Goal: Task Accomplishment & Management: Use online tool/utility

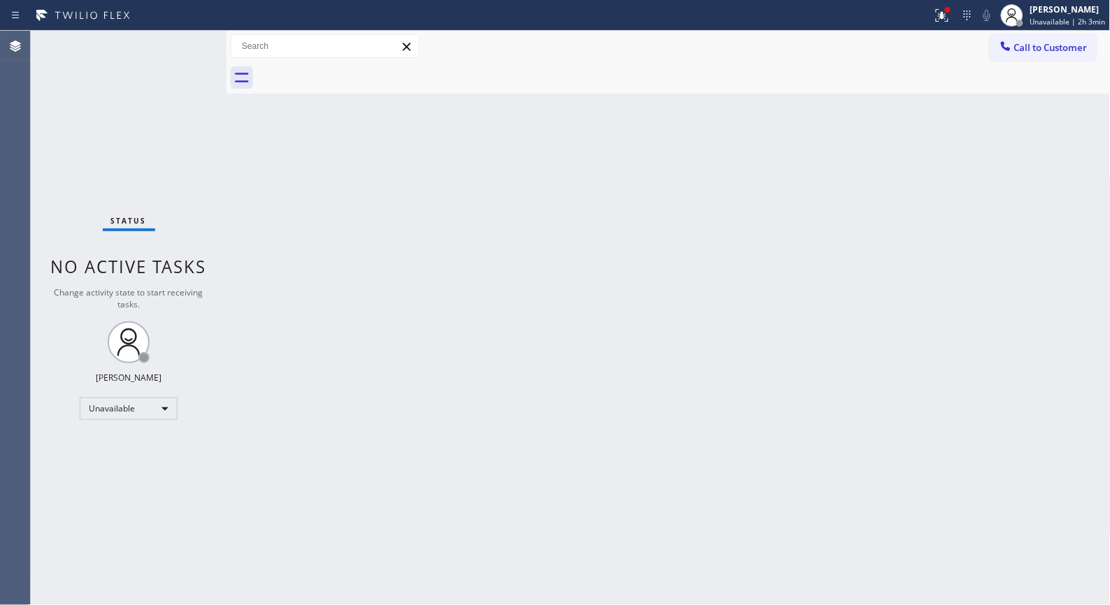
click at [936, 67] on div at bounding box center [683, 77] width 853 height 31
click at [474, 296] on div "Back to Dashboard Change Sender ID Customers Technicians Select a contact Outbo…" at bounding box center [668, 318] width 884 height 574
click at [626, 261] on div "Back to Dashboard Change Sender ID Customers Technicians Select a contact Outbo…" at bounding box center [668, 318] width 884 height 574
click at [597, 231] on div "Back to Dashboard Change Sender ID Customers Technicians Select a contact Outbo…" at bounding box center [668, 318] width 884 height 574
click at [1044, 54] on button "Call to Customer" at bounding box center [1042, 47] width 107 height 27
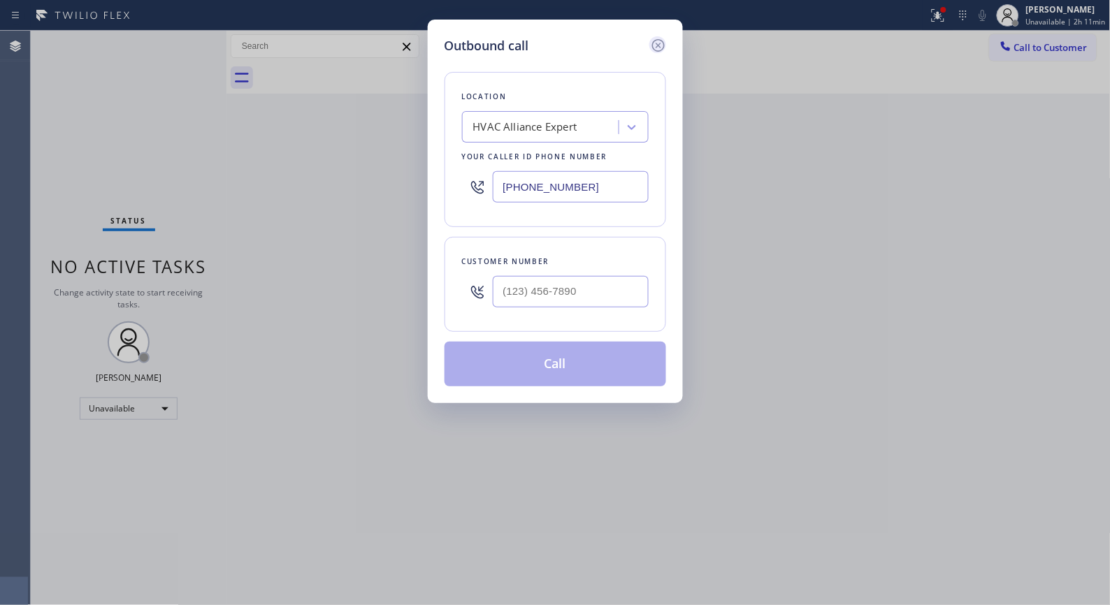
click at [655, 44] on icon at bounding box center [658, 45] width 17 height 17
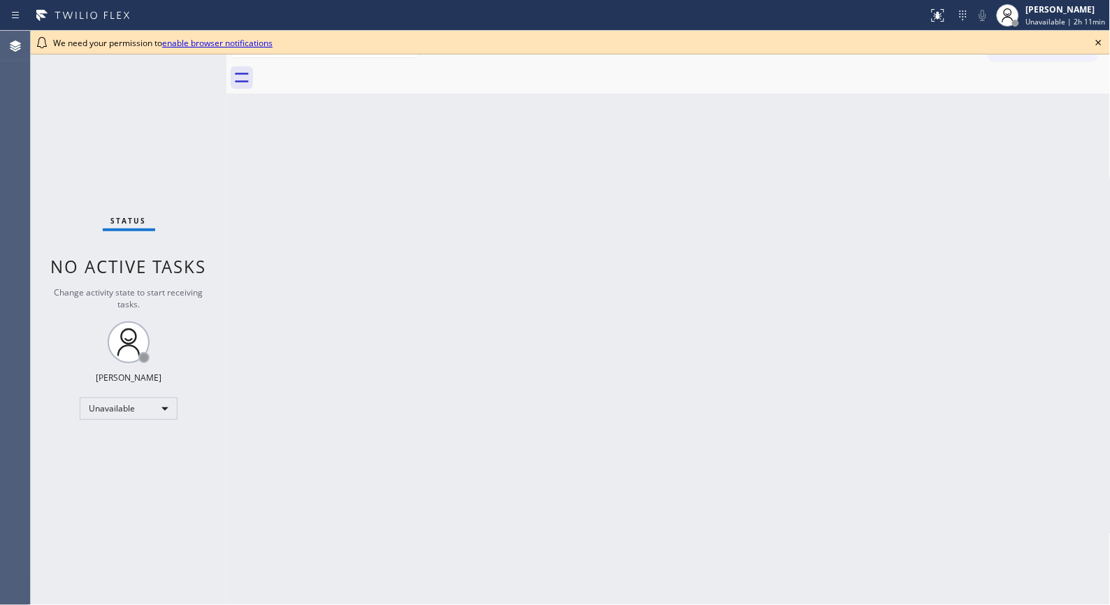
click at [632, 229] on div "Back to Dashboard Change Sender ID Customers Technicians Select a contact Outbo…" at bounding box center [668, 318] width 884 height 574
click at [1098, 38] on icon at bounding box center [1098, 42] width 17 height 17
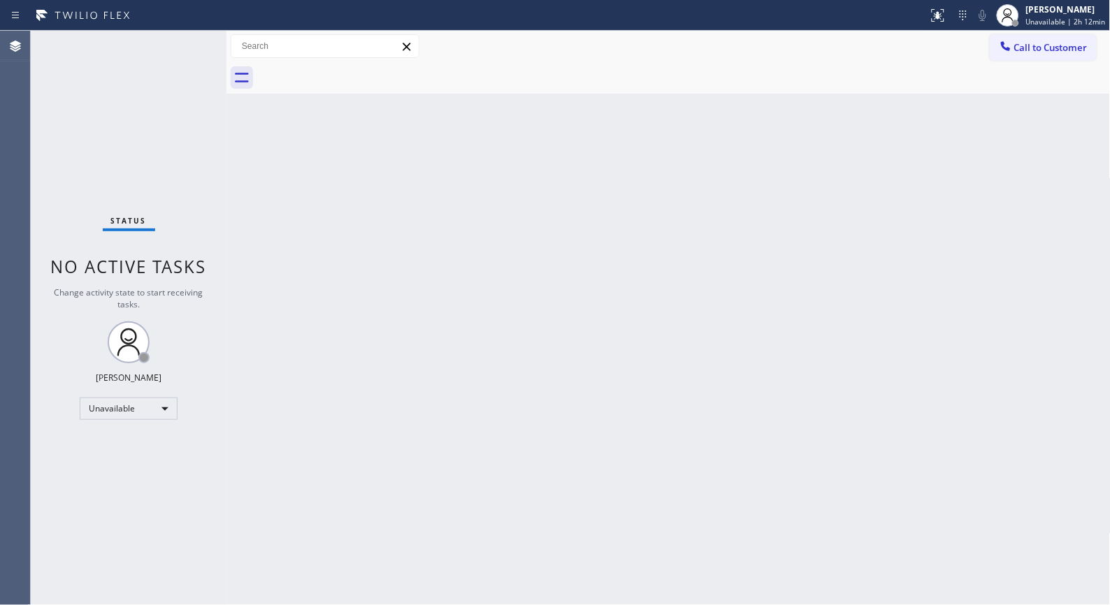
click at [475, 399] on div "Back to Dashboard Change Sender ID Customers Technicians Select a contact Outbo…" at bounding box center [668, 318] width 884 height 574
click at [154, 409] on div "Unavailable" at bounding box center [129, 409] width 98 height 22
click at [119, 482] on li "Break" at bounding box center [127, 480] width 95 height 17
click at [460, 300] on div "Back to Dashboard Change Sender ID Customers Technicians Select a contact Outbo…" at bounding box center [668, 318] width 884 height 574
